Goal: Task Accomplishment & Management: Use online tool/utility

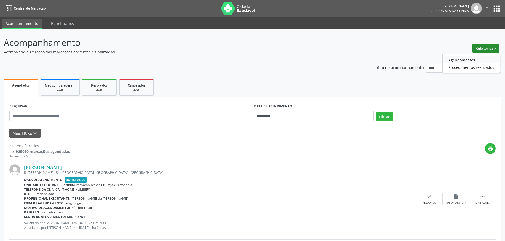
click at [465, 59] on link "Agendamentos" at bounding box center [471, 59] width 57 height 7
select select "*"
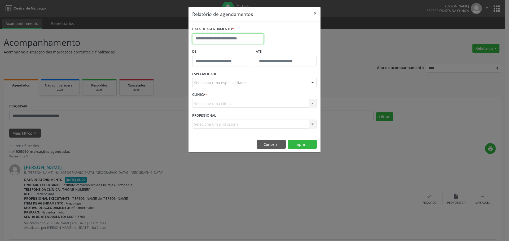
click at [243, 39] on input "text" at bounding box center [228, 38] width 72 height 11
click at [250, 109] on span "2" at bounding box center [244, 109] width 10 height 10
type input "**********"
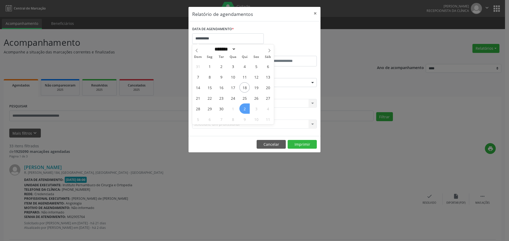
click at [250, 109] on span "2" at bounding box center [244, 109] width 10 height 10
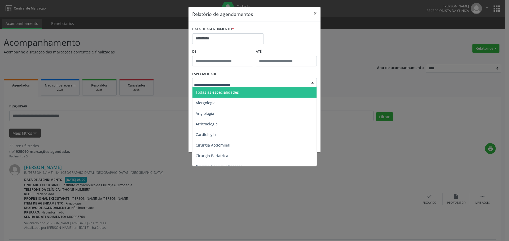
click at [252, 79] on div at bounding box center [254, 82] width 125 height 9
click at [248, 90] on span "Todas as especialidades" at bounding box center [254, 92] width 125 height 11
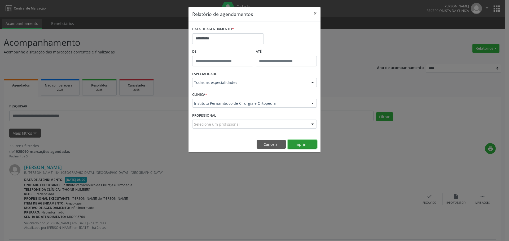
click at [301, 145] on button "Imprimir" at bounding box center [302, 144] width 29 height 9
click at [233, 40] on input "**********" at bounding box center [228, 38] width 72 height 11
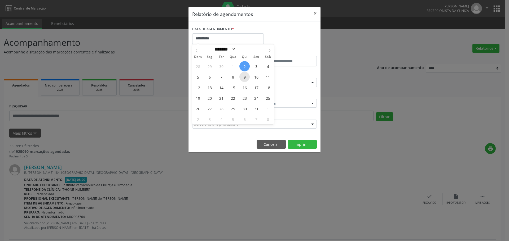
click at [244, 80] on span "9" at bounding box center [244, 77] width 10 height 10
type input "**********"
click at [244, 80] on span "9" at bounding box center [244, 77] width 10 height 10
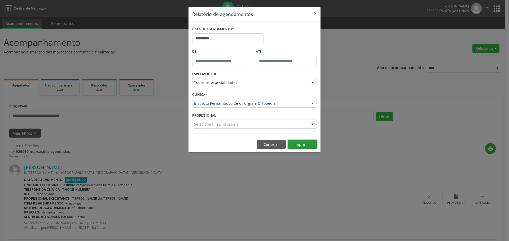
click at [297, 142] on button "Imprimir" at bounding box center [302, 144] width 29 height 9
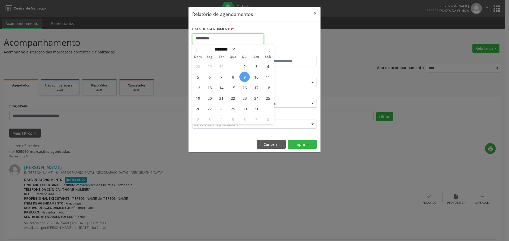
click at [235, 36] on input "**********" at bounding box center [228, 38] width 72 height 11
click at [245, 67] on span "2" at bounding box center [244, 66] width 10 height 10
type input "**********"
click at [245, 67] on span "2" at bounding box center [244, 66] width 10 height 10
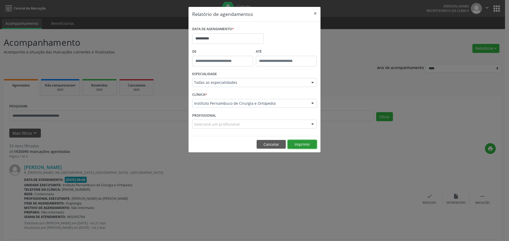
click at [304, 145] on button "Imprimir" at bounding box center [302, 144] width 29 height 9
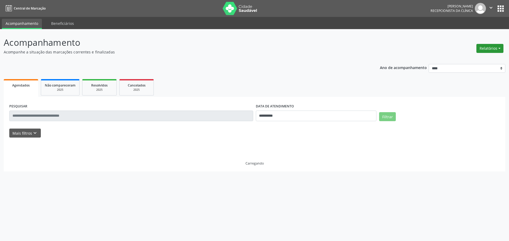
click at [481, 49] on button "Relatórios" at bounding box center [489, 48] width 27 height 9
click at [477, 59] on link "Agendamentos" at bounding box center [471, 59] width 57 height 7
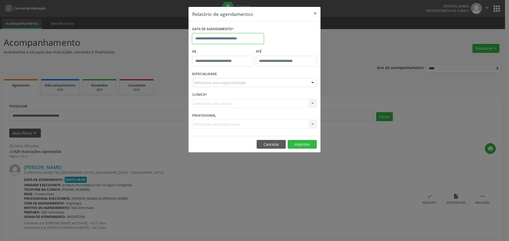
click at [243, 42] on body "**********" at bounding box center [254, 120] width 509 height 241
click at [271, 49] on icon at bounding box center [269, 51] width 4 height 4
select select "*"
click at [247, 86] on span "16" at bounding box center [244, 87] width 10 height 10
type input "**********"
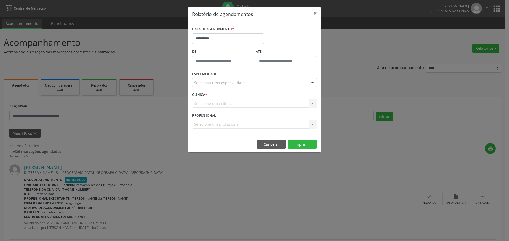
click at [247, 83] on div "Seleciona uma especialidade" at bounding box center [254, 82] width 125 height 9
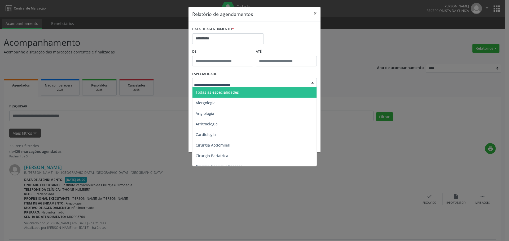
click at [243, 89] on span "Todas as especialidades" at bounding box center [254, 92] width 125 height 11
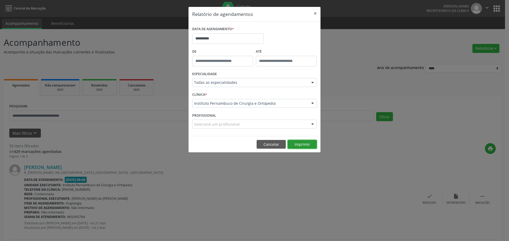
click at [292, 145] on button "Imprimir" at bounding box center [302, 144] width 29 height 9
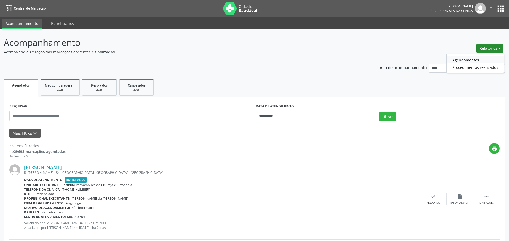
click at [473, 57] on link "Agendamentos" at bounding box center [475, 59] width 57 height 7
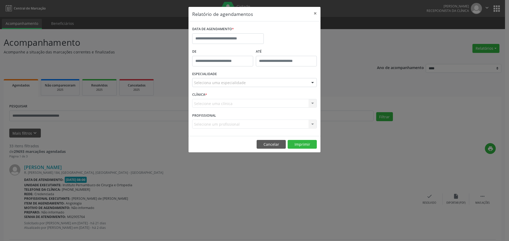
click at [244, 45] on div "DATA DE AGENDAMENTO *" at bounding box center [228, 36] width 74 height 23
click at [247, 41] on input "text" at bounding box center [228, 38] width 72 height 11
click at [247, 87] on span "18" at bounding box center [244, 87] width 10 height 10
type input "**********"
click at [248, 85] on div "Seleciona uma especialidade" at bounding box center [254, 82] width 125 height 9
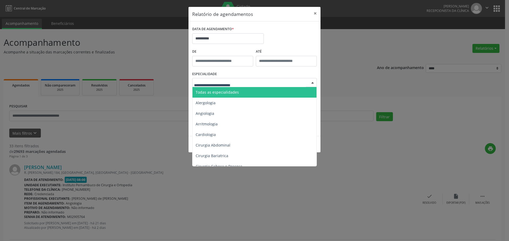
click at [247, 92] on span "Todas as especialidades" at bounding box center [254, 92] width 125 height 11
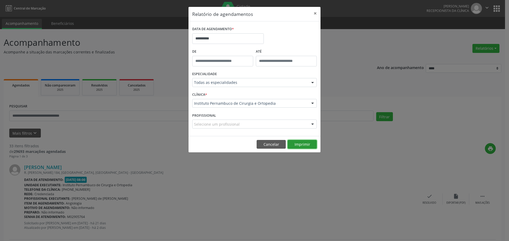
click at [302, 143] on button "Imprimir" at bounding box center [302, 144] width 29 height 9
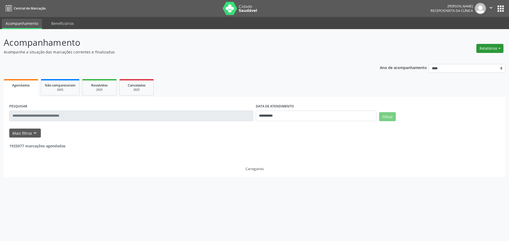
click at [488, 49] on button "Relatórios" at bounding box center [489, 48] width 27 height 9
click at [455, 59] on link "Agendamentos" at bounding box center [475, 59] width 57 height 7
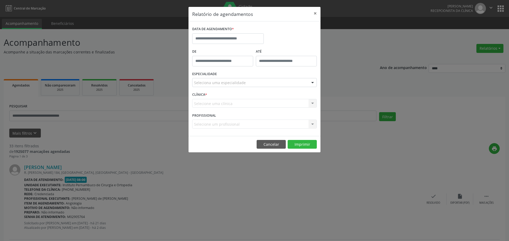
click at [235, 33] on div "DATA DE AGENDAMENTO *" at bounding box center [228, 29] width 72 height 8
click at [232, 40] on input "text" at bounding box center [228, 38] width 72 height 11
click at [245, 88] on span "18" at bounding box center [244, 87] width 10 height 10
type input "**********"
click at [247, 84] on div "Seleciona uma especialidade" at bounding box center [254, 82] width 125 height 9
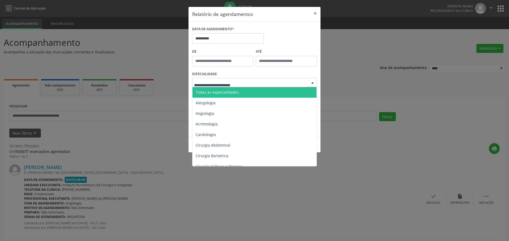
click at [239, 91] on span "Todas as especialidades" at bounding box center [254, 92] width 125 height 11
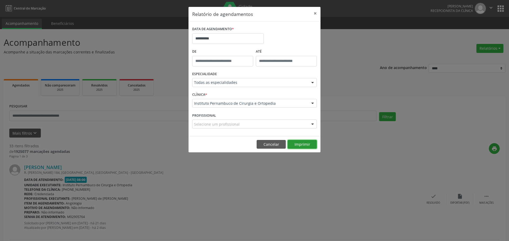
click at [308, 144] on button "Imprimir" at bounding box center [302, 144] width 29 height 9
